Goal: Information Seeking & Learning: Compare options

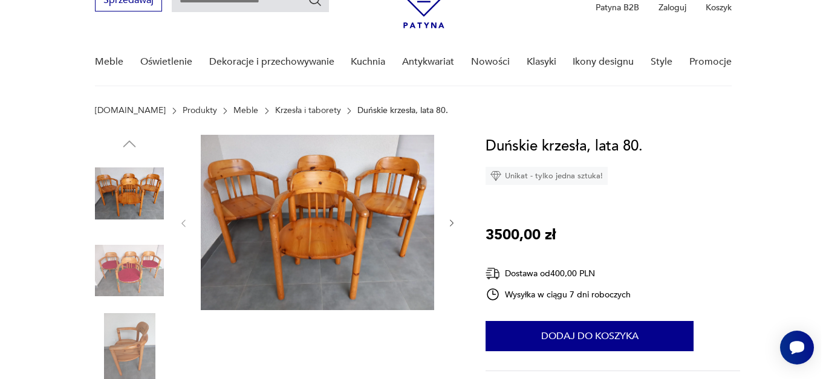
scroll to position [57, 0]
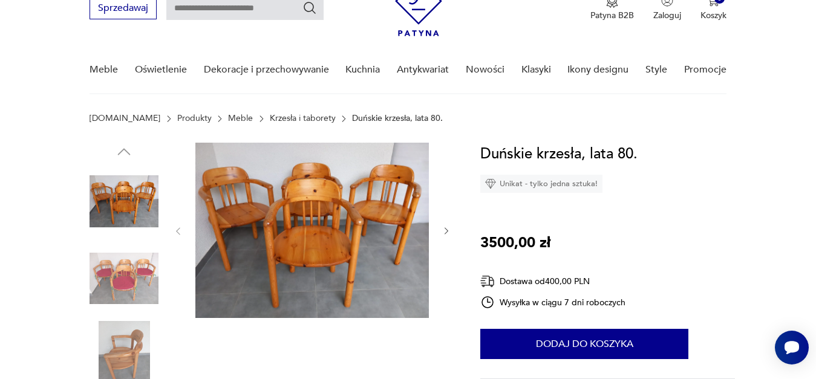
click at [311, 191] on img at bounding box center [311, 230] width 233 height 175
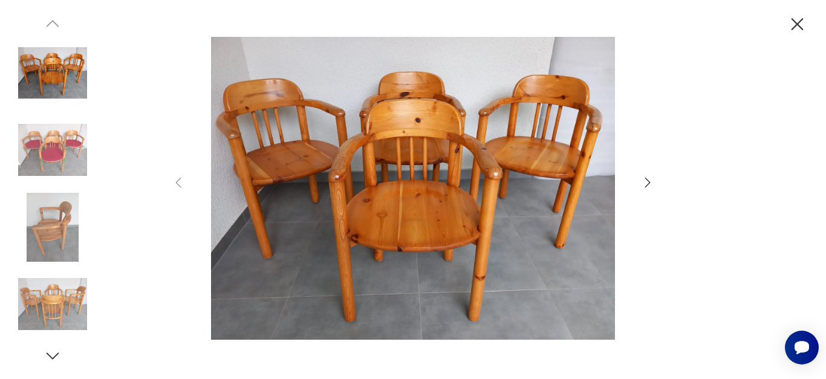
click at [40, 227] on img at bounding box center [52, 227] width 69 height 69
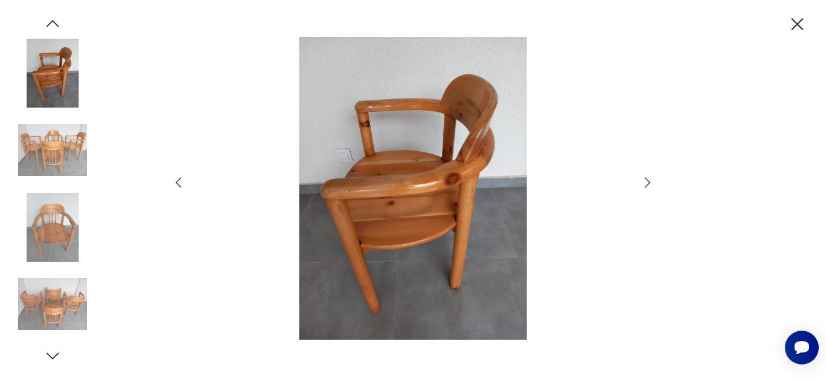
click at [48, 143] on img at bounding box center [52, 150] width 69 height 69
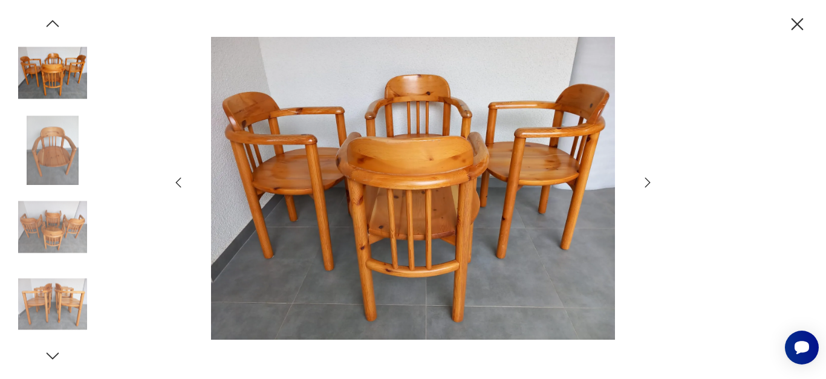
click at [46, 179] on img at bounding box center [52, 150] width 69 height 69
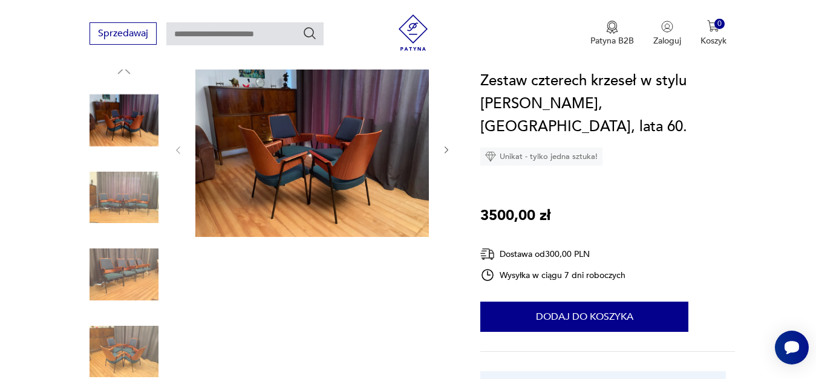
scroll to position [235, 0]
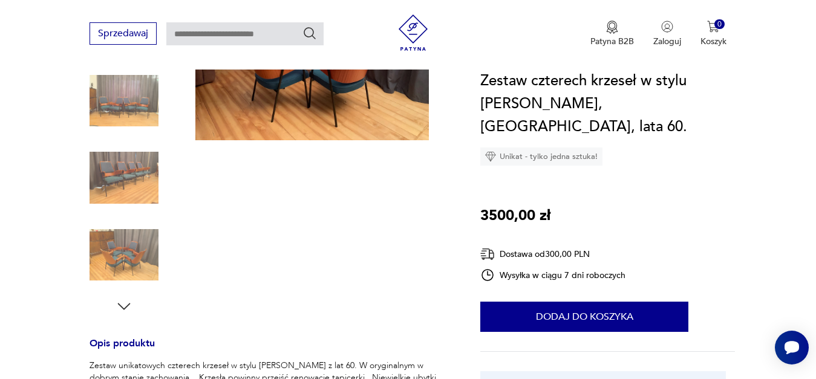
click at [339, 106] on img at bounding box center [311, 52] width 233 height 175
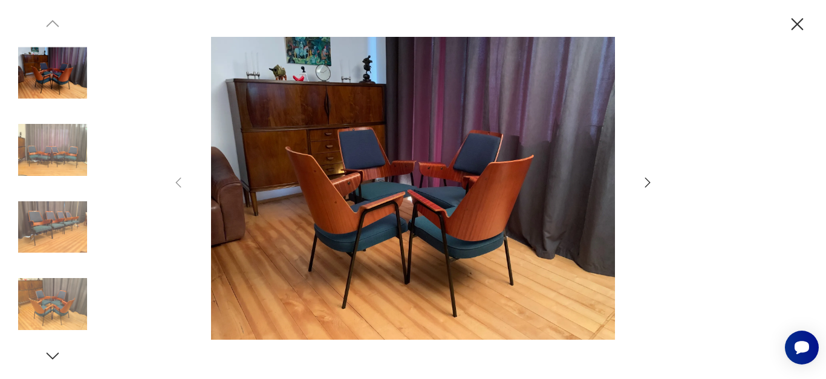
click at [797, 21] on icon "button" at bounding box center [797, 24] width 21 height 21
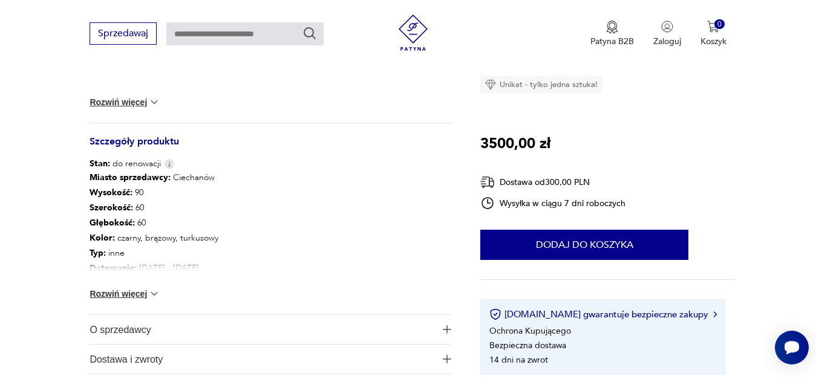
scroll to position [616, 0]
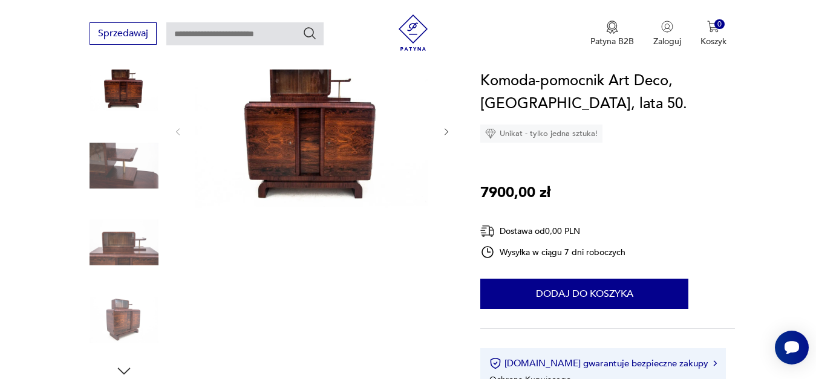
scroll to position [89, 0]
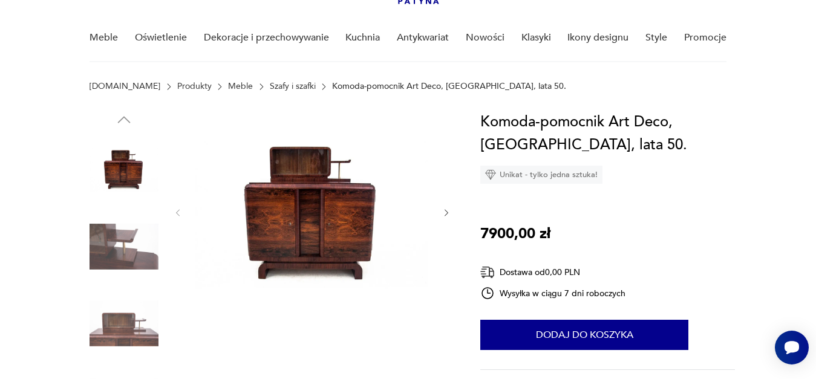
click at [111, 250] on img at bounding box center [124, 246] width 69 height 69
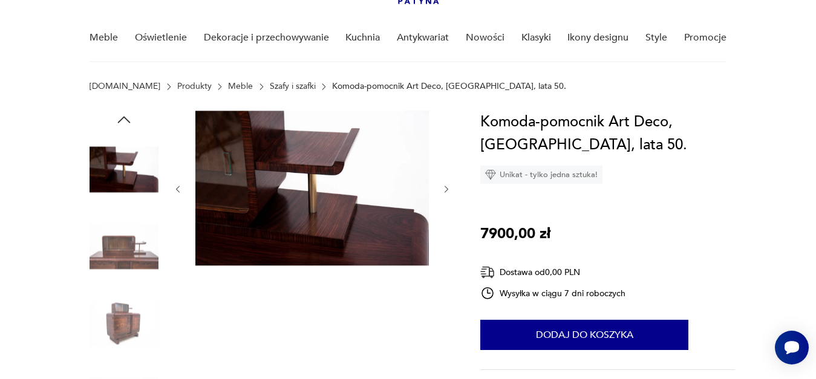
click at [120, 324] on img at bounding box center [124, 323] width 69 height 69
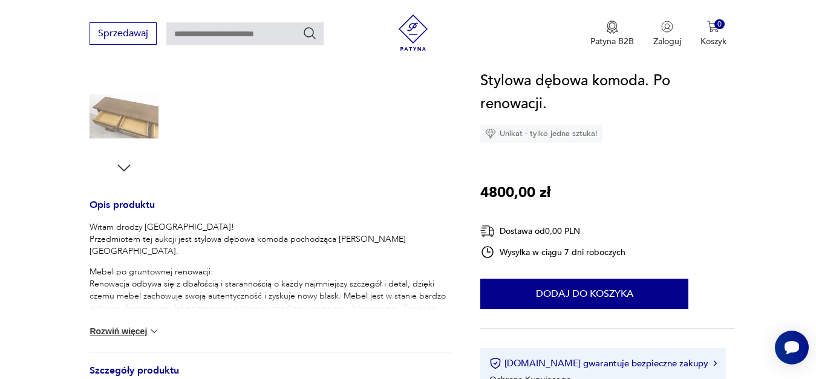
scroll to position [380, 0]
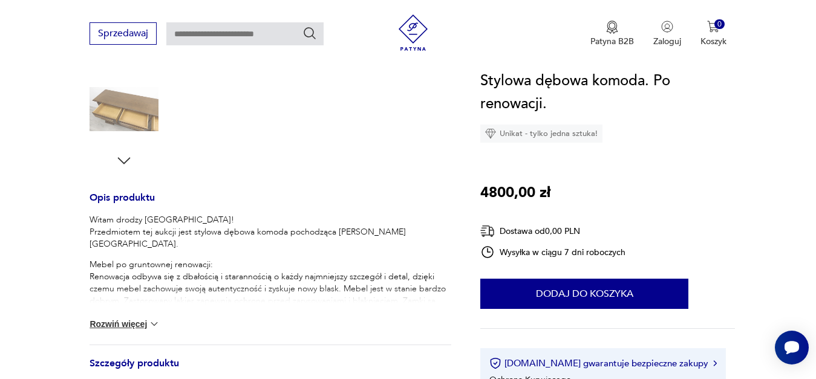
click at [116, 113] on img at bounding box center [124, 109] width 69 height 69
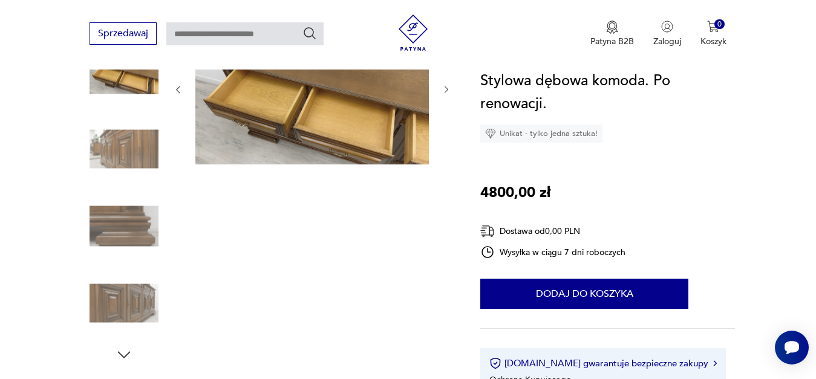
scroll to position [154, 0]
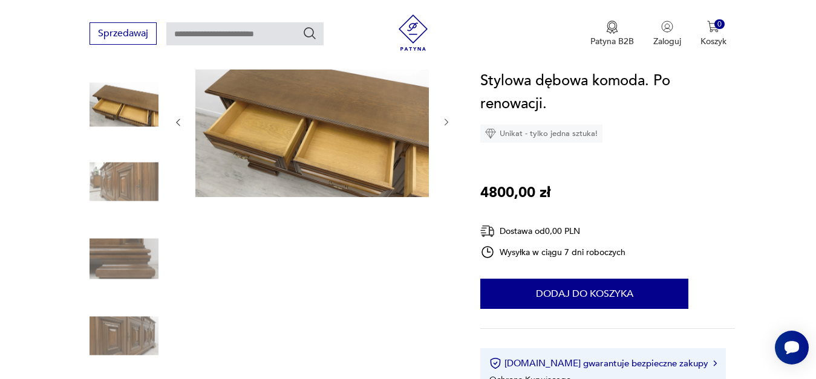
click at [116, 183] on img at bounding box center [124, 182] width 69 height 69
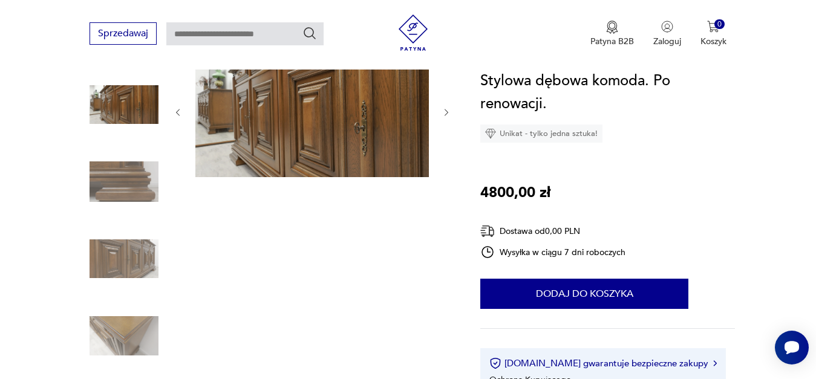
click at [117, 193] on img at bounding box center [124, 182] width 69 height 69
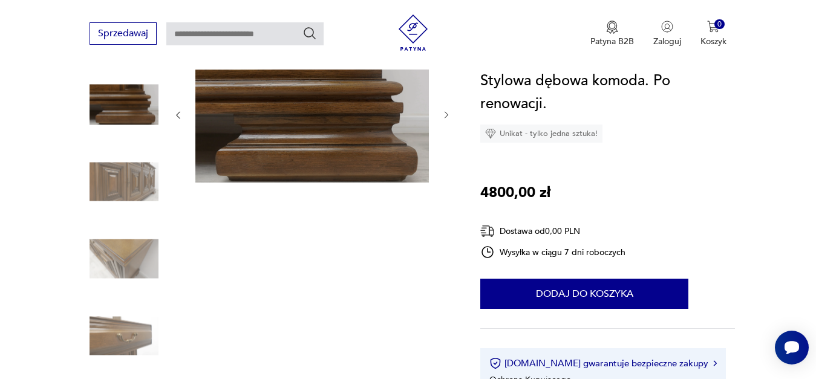
click at [119, 253] on img at bounding box center [124, 258] width 69 height 69
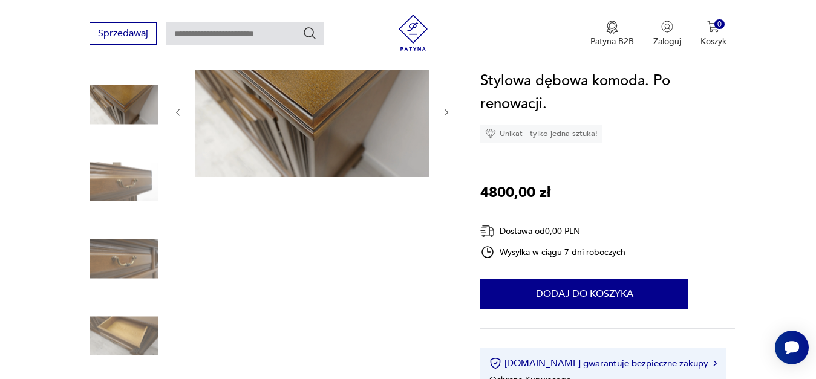
click at [119, 253] on img at bounding box center [124, 258] width 69 height 69
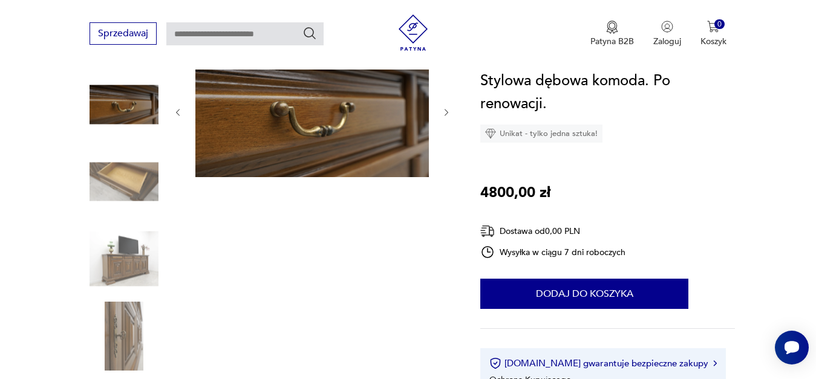
click at [119, 315] on img at bounding box center [124, 336] width 69 height 69
